Goal: Use online tool/utility

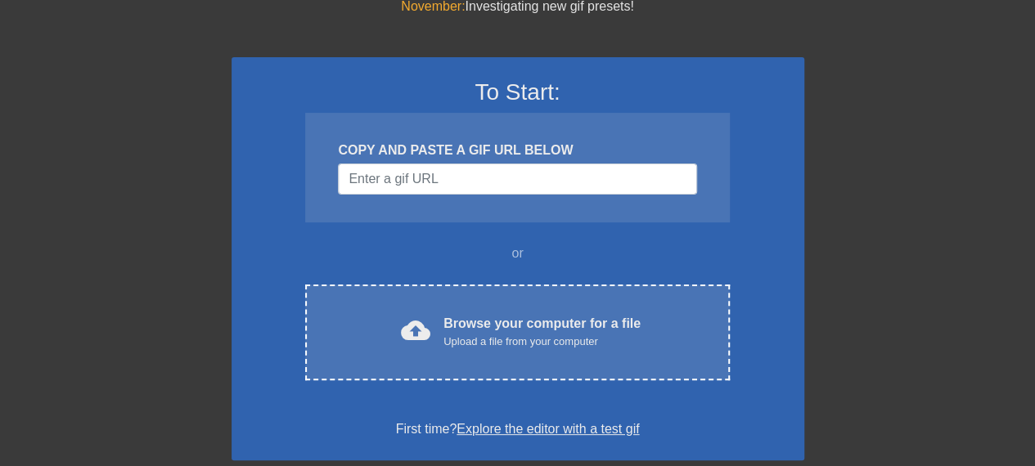
scroll to position [70, 0]
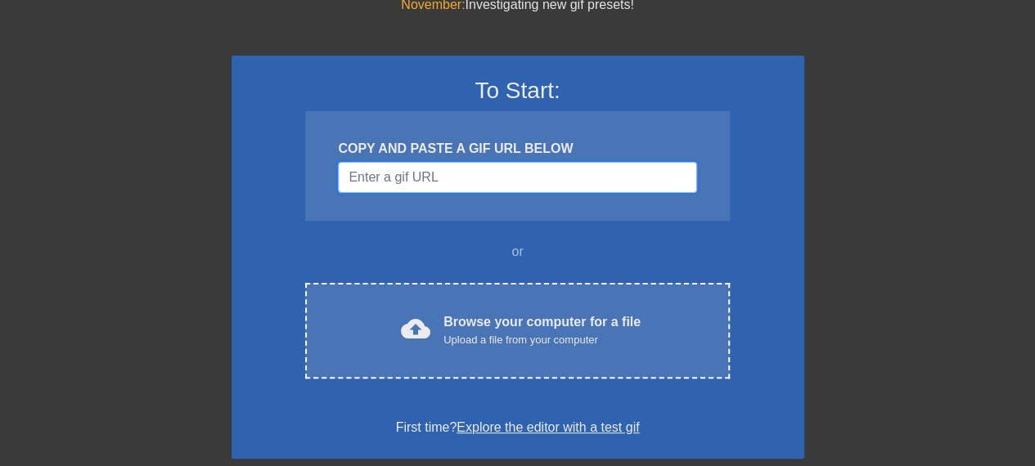
click at [529, 166] on input "Username" at bounding box center [517, 177] width 358 height 31
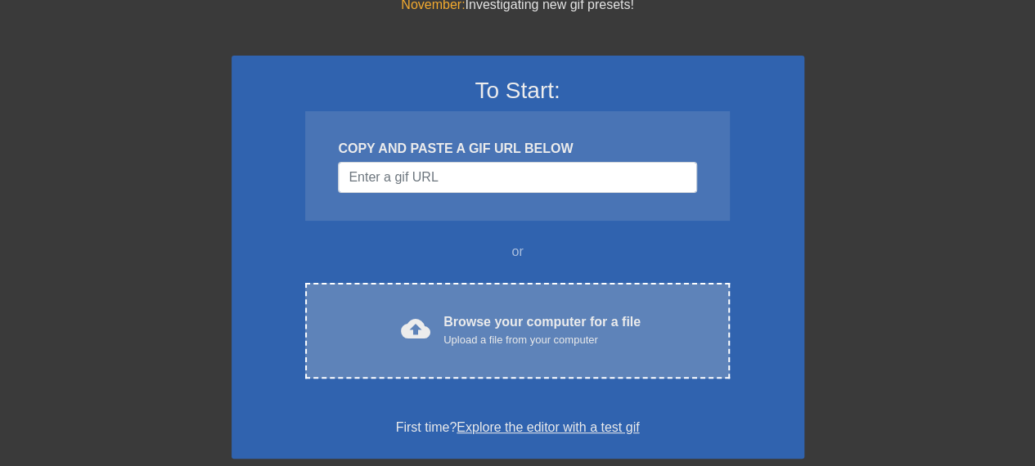
click at [444, 315] on div "cloud_upload Browse your computer for a file Upload a file from your computer" at bounding box center [517, 331] width 355 height 37
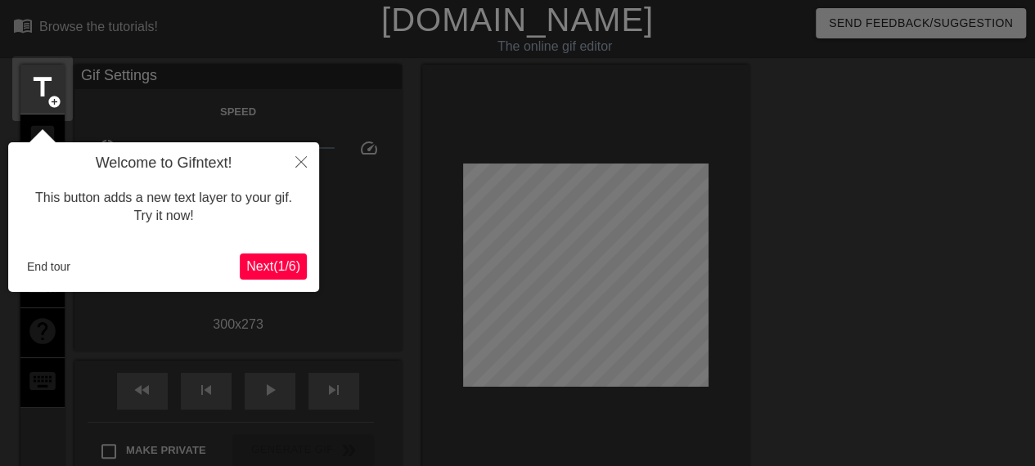
scroll to position [2, 0]
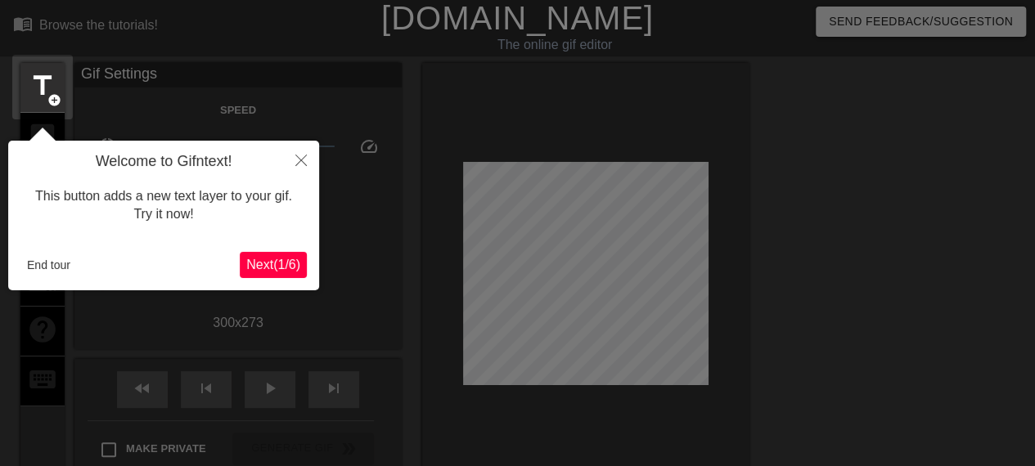
click at [284, 259] on span "Next ( 1 / 6 )" at bounding box center [273, 265] width 54 height 14
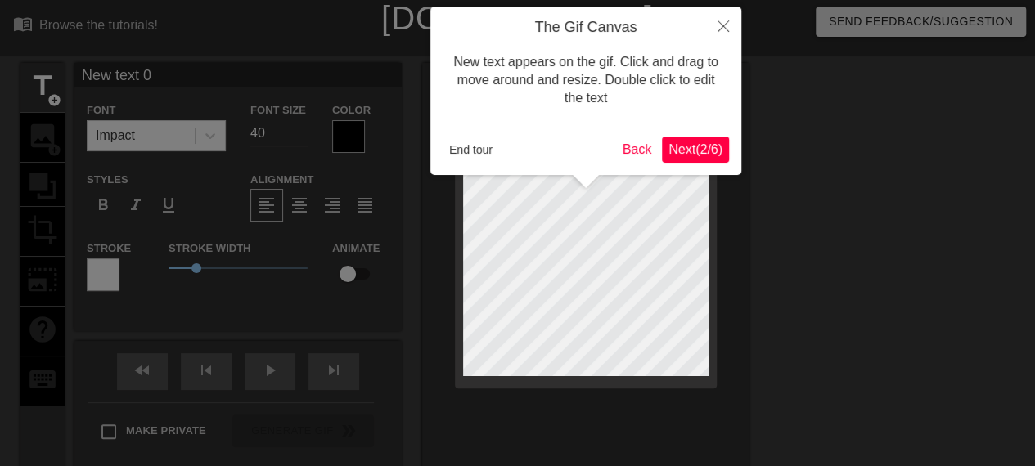
scroll to position [0, 0]
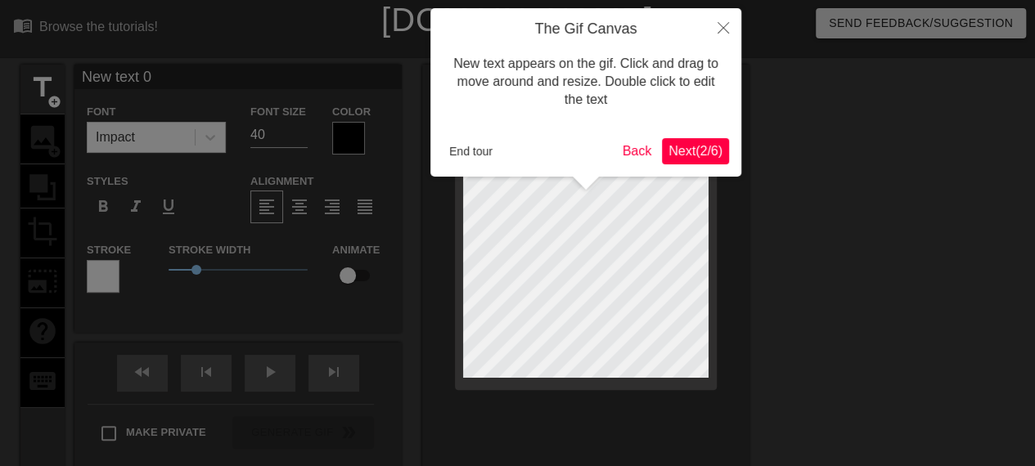
click at [679, 151] on span "Next ( 2 / 6 )" at bounding box center [696, 151] width 54 height 14
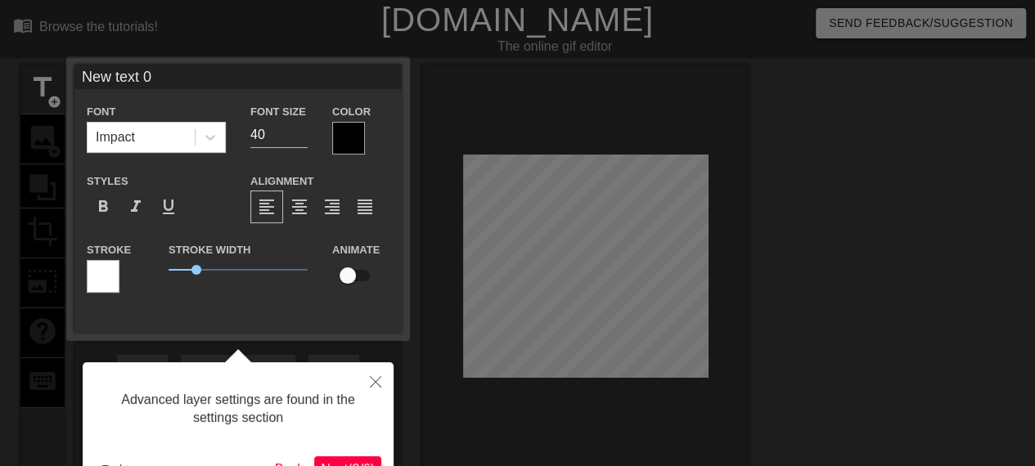
scroll to position [40, 0]
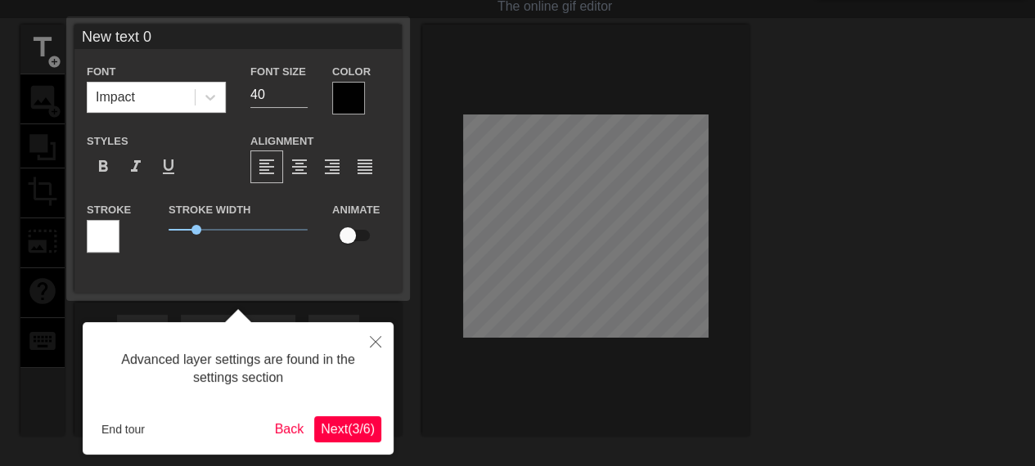
click at [351, 429] on span "Next ( 3 / 6 )" at bounding box center [348, 429] width 54 height 14
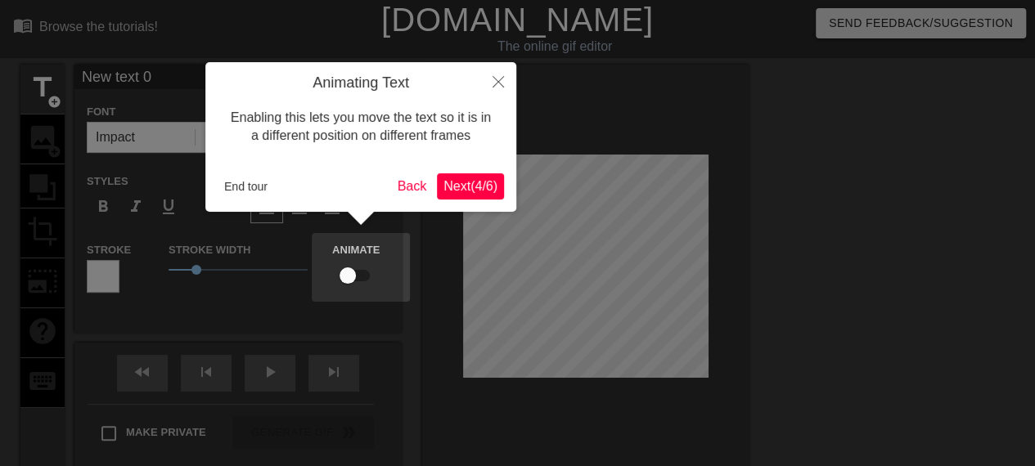
click at [483, 181] on span "Next ( 4 / 6 )" at bounding box center [471, 186] width 54 height 14
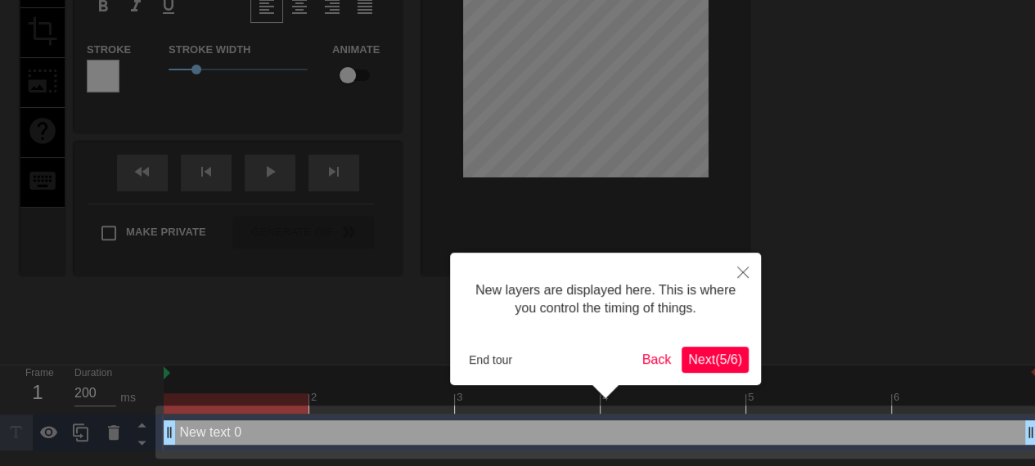
click at [701, 360] on span "Next ( 5 / 6 )" at bounding box center [715, 360] width 54 height 14
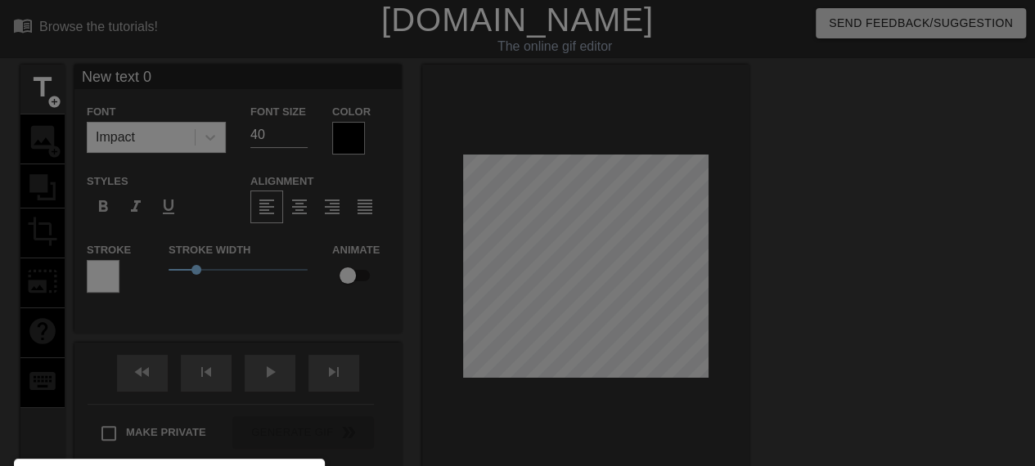
scroll to position [175, 0]
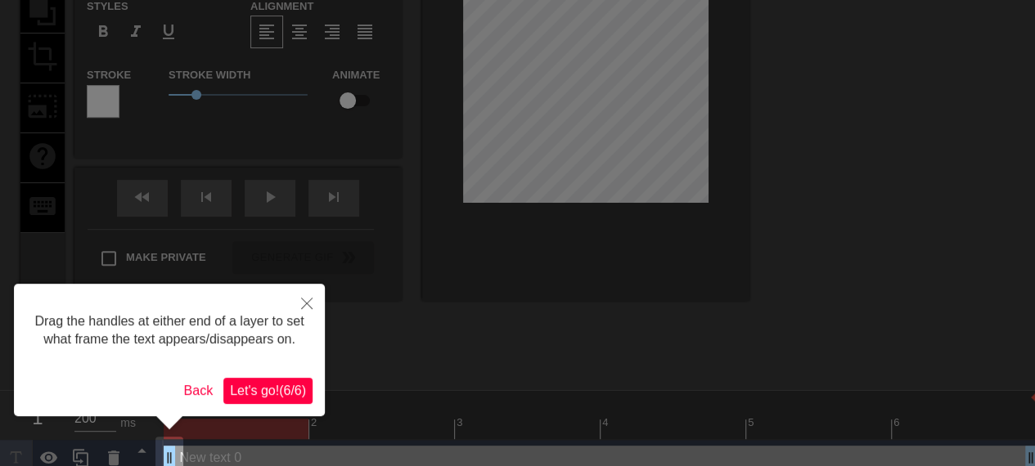
click at [287, 394] on span "Let's go! ( 6 / 6 )" at bounding box center [268, 391] width 76 height 14
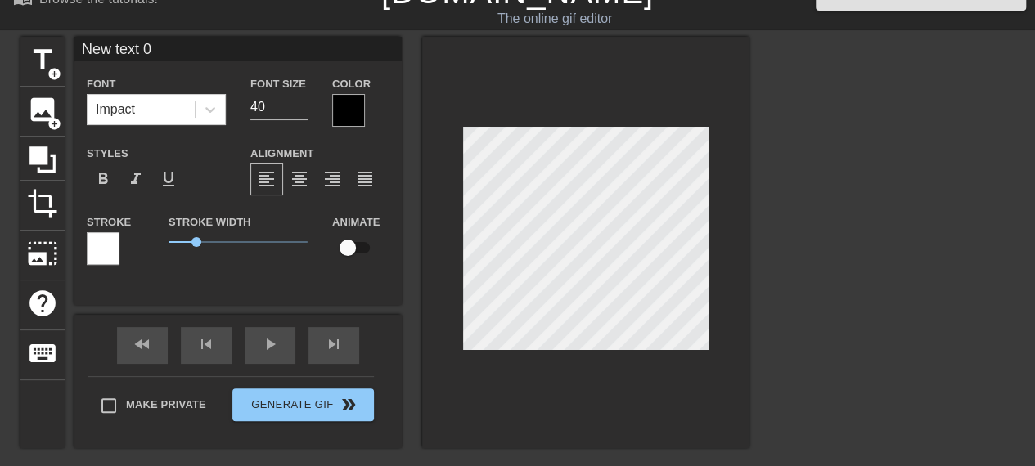
scroll to position [0, 0]
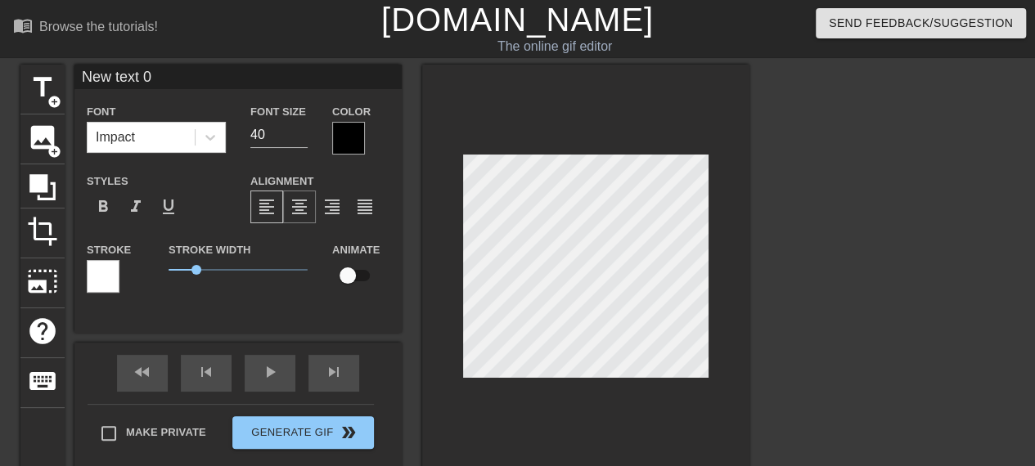
click at [304, 206] on span "format_align_center" at bounding box center [300, 207] width 20 height 20
click at [270, 209] on span "format_align_left" at bounding box center [267, 207] width 20 height 20
